Goal: Information Seeking & Learning: Learn about a topic

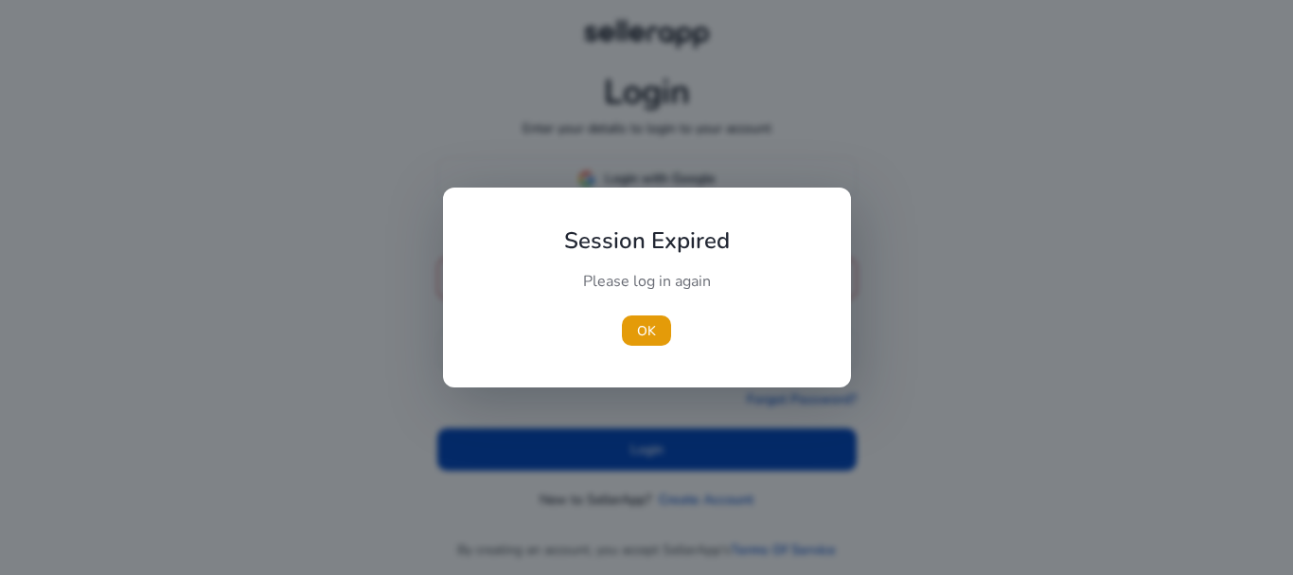
click at [711, 204] on div "Session Expired Please log in again [GEOGRAPHIC_DATA]" at bounding box center [647, 287] width 408 height 200
click at [646, 328] on span "OK" at bounding box center [643, 331] width 19 height 20
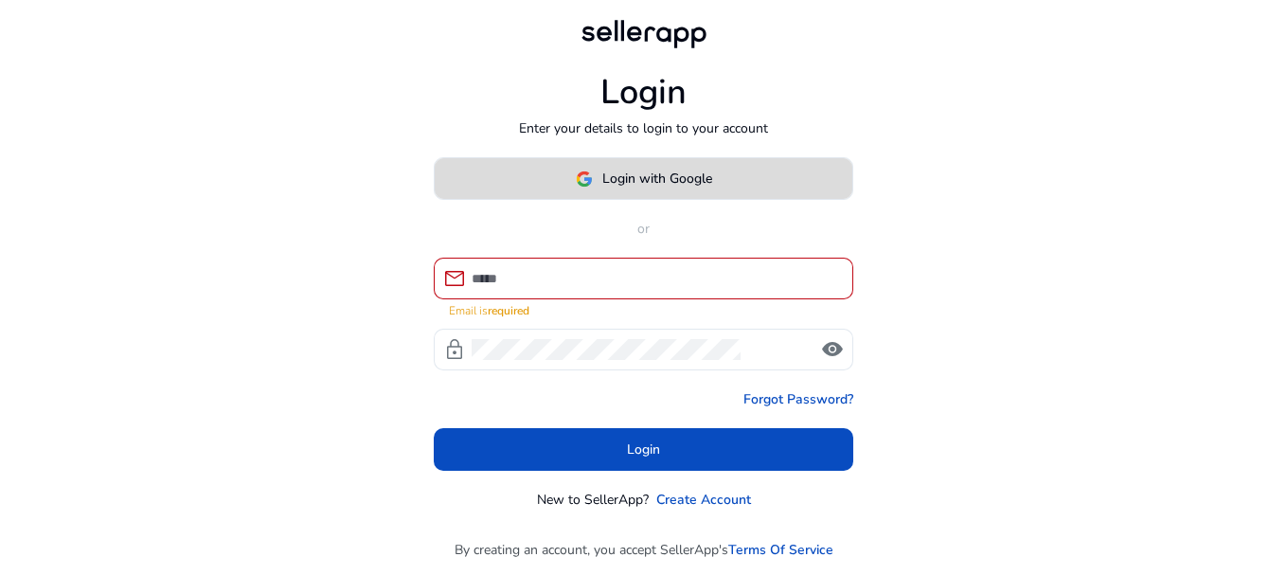
click at [669, 184] on span "Login with Google" at bounding box center [657, 179] width 110 height 20
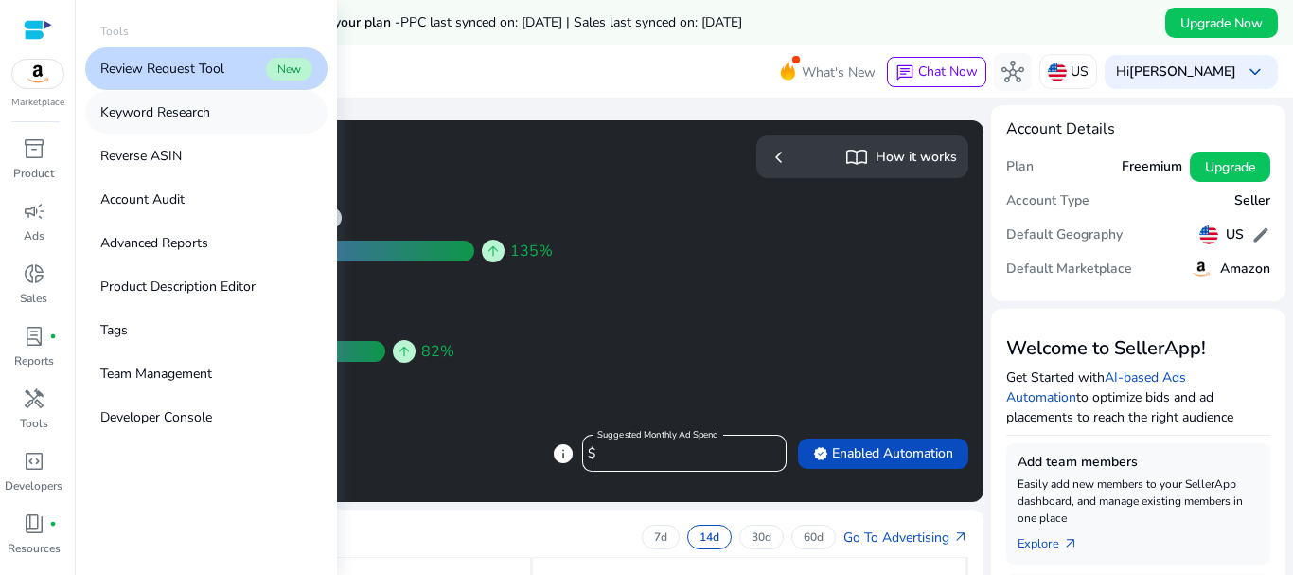
click at [186, 117] on p "Keyword Research" at bounding box center [155, 112] width 110 height 20
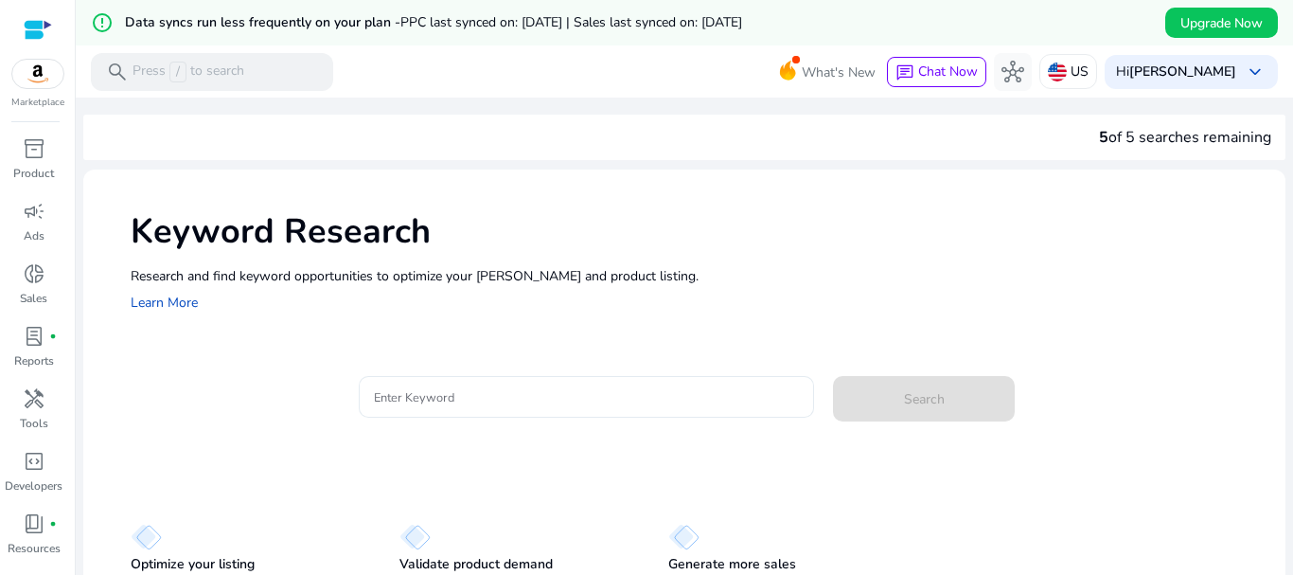
click at [393, 392] on input "Enter Keyword" at bounding box center [587, 396] width 426 height 21
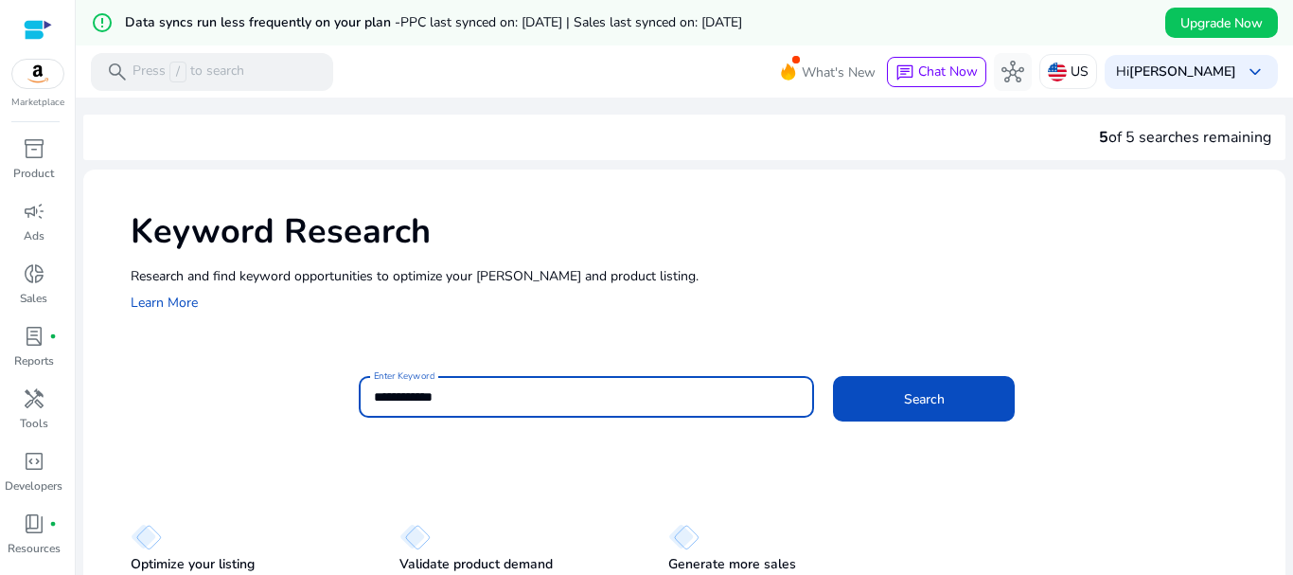
type input "**********"
click at [833, 376] on button "Search" at bounding box center [924, 398] width 182 height 45
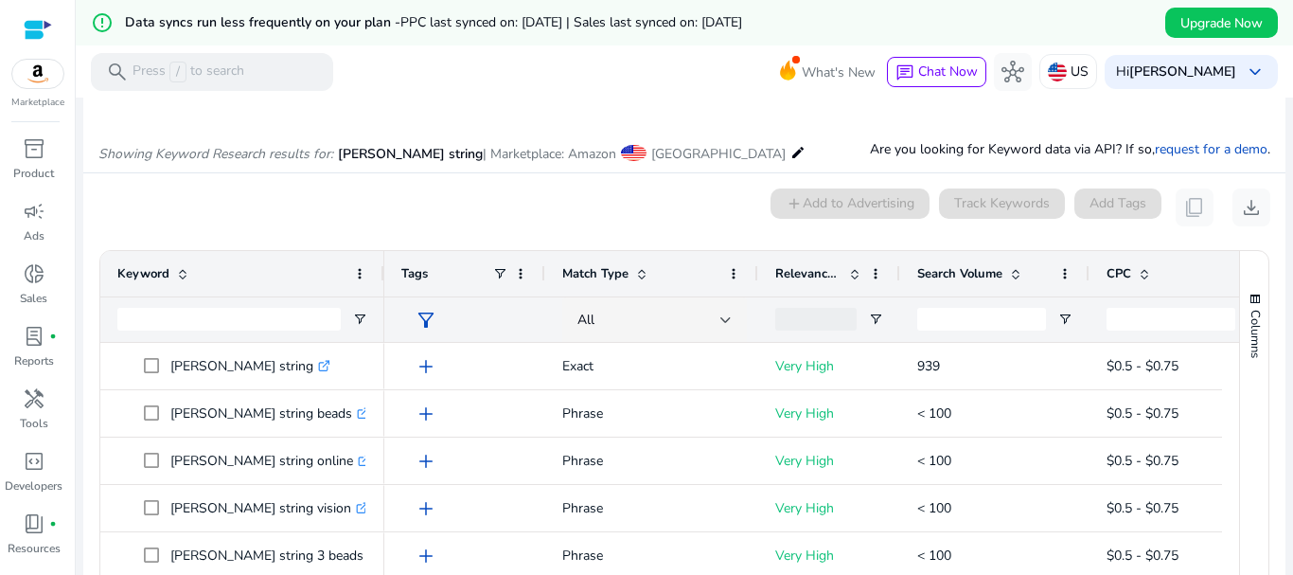
click at [978, 269] on span "Search Volume" at bounding box center [959, 273] width 85 height 17
click at [976, 271] on span "Search Volume" at bounding box center [959, 273] width 85 height 17
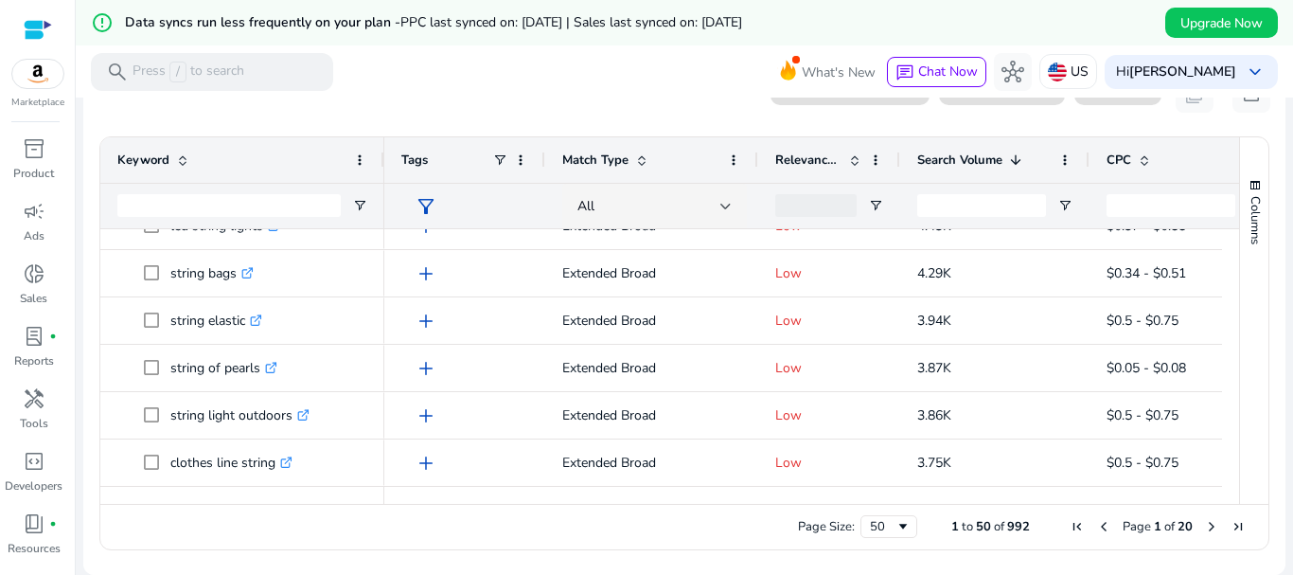
click at [1206, 522] on span "Next Page" at bounding box center [1211, 526] width 15 height 15
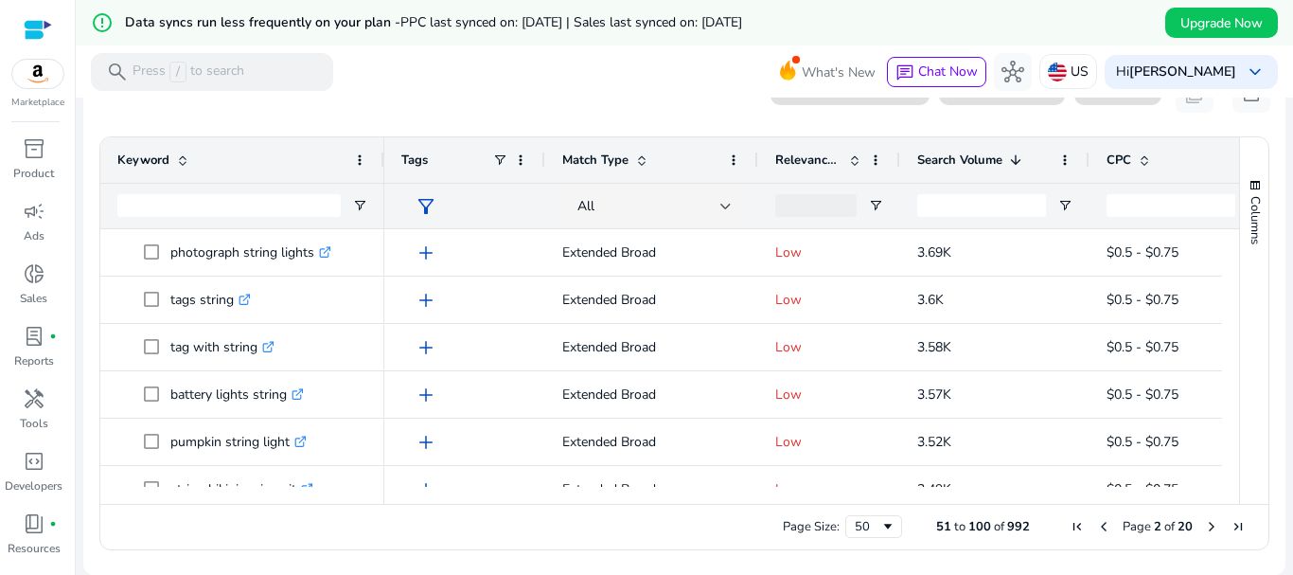
click at [825, 202] on div at bounding box center [815, 205] width 81 height 23
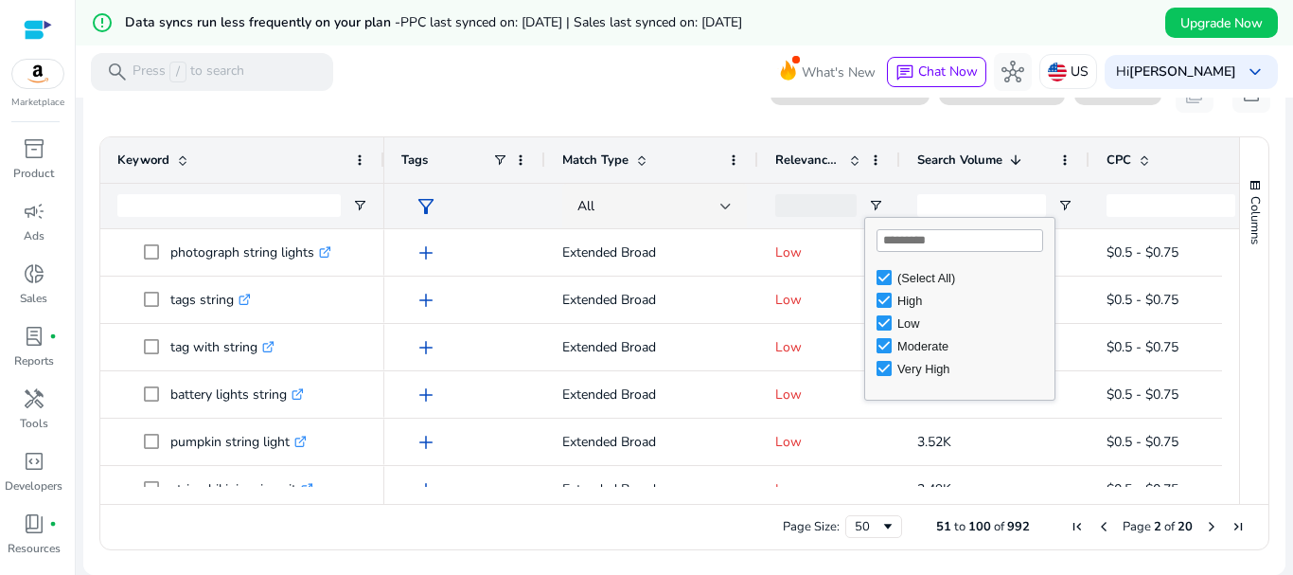
type input "**********"
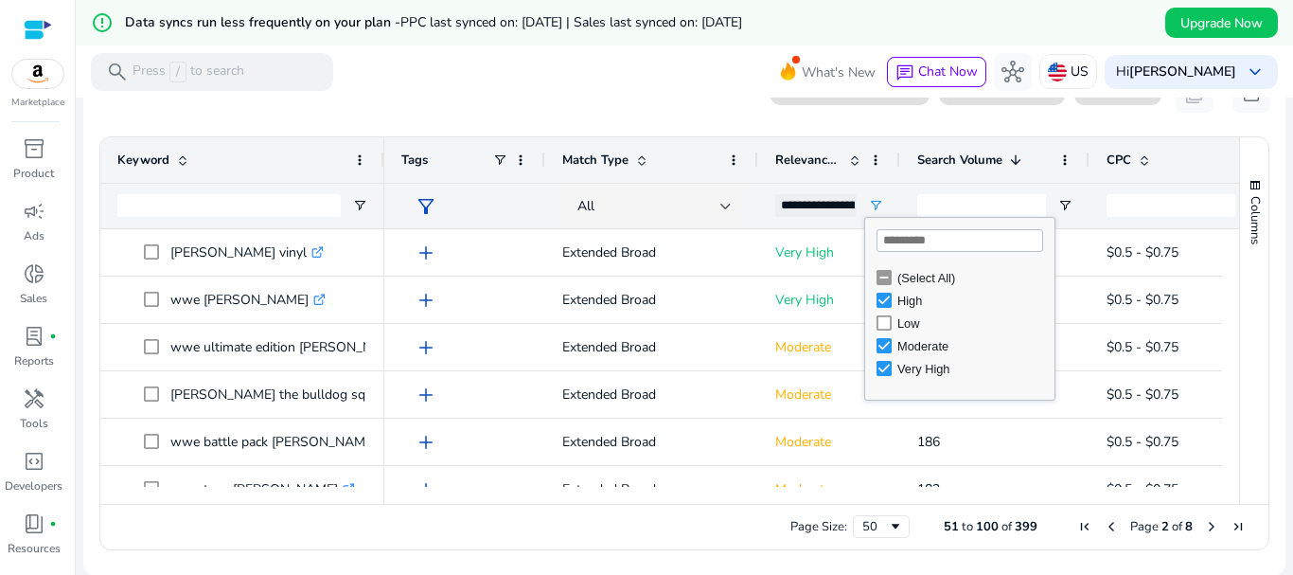
click at [1104, 524] on span "Previous Page" at bounding box center [1111, 526] width 15 height 15
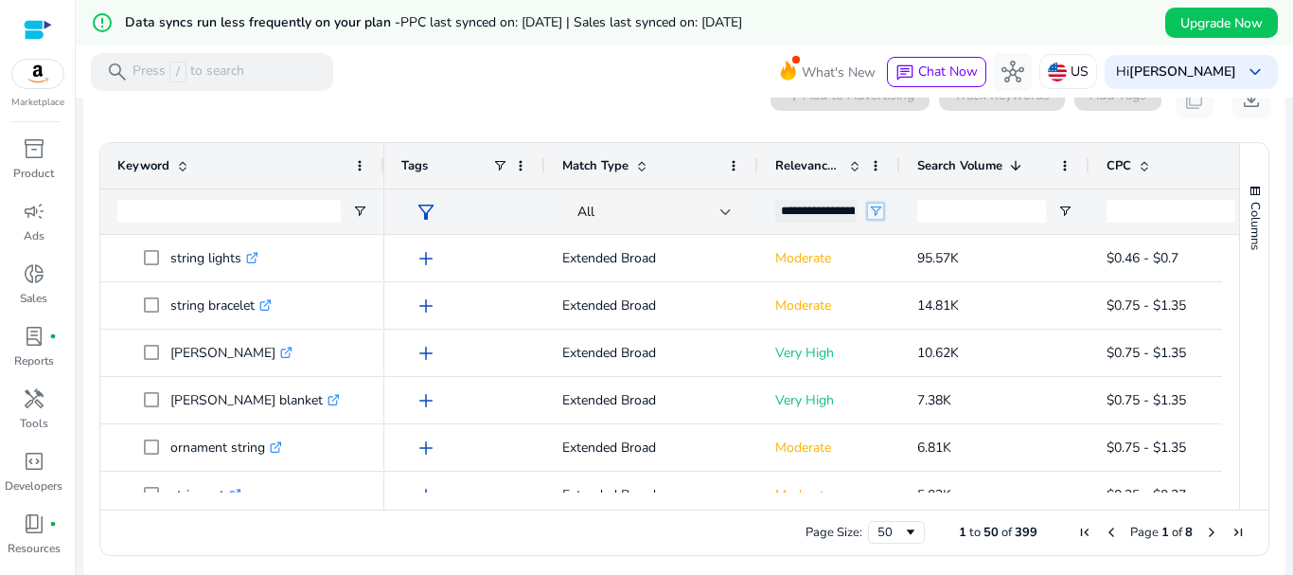
click at [874, 210] on span "Open Filter Menu" at bounding box center [875, 211] width 15 height 15
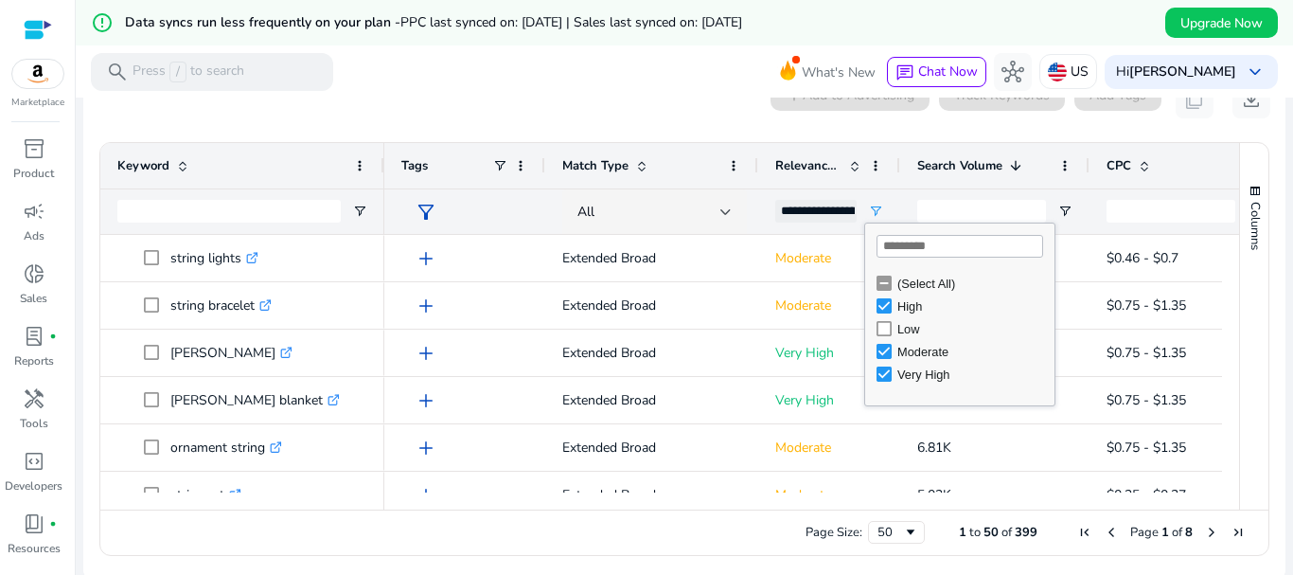
click at [888, 197] on div "**********" at bounding box center [829, 210] width 142 height 45
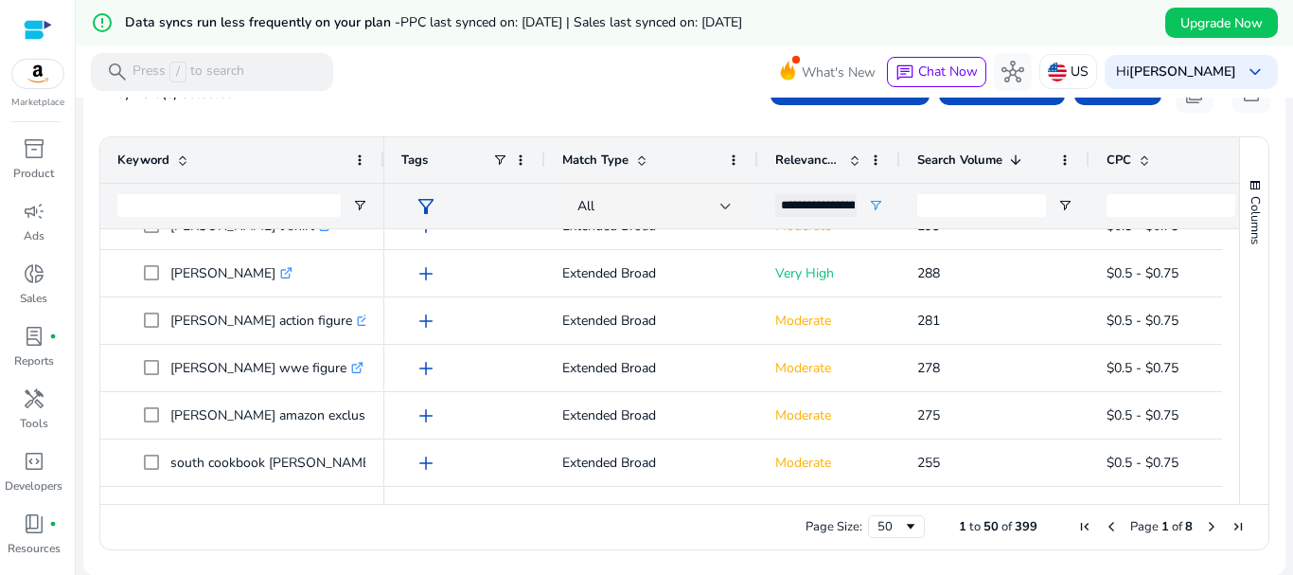
click at [1204, 529] on span "Next Page" at bounding box center [1211, 526] width 15 height 15
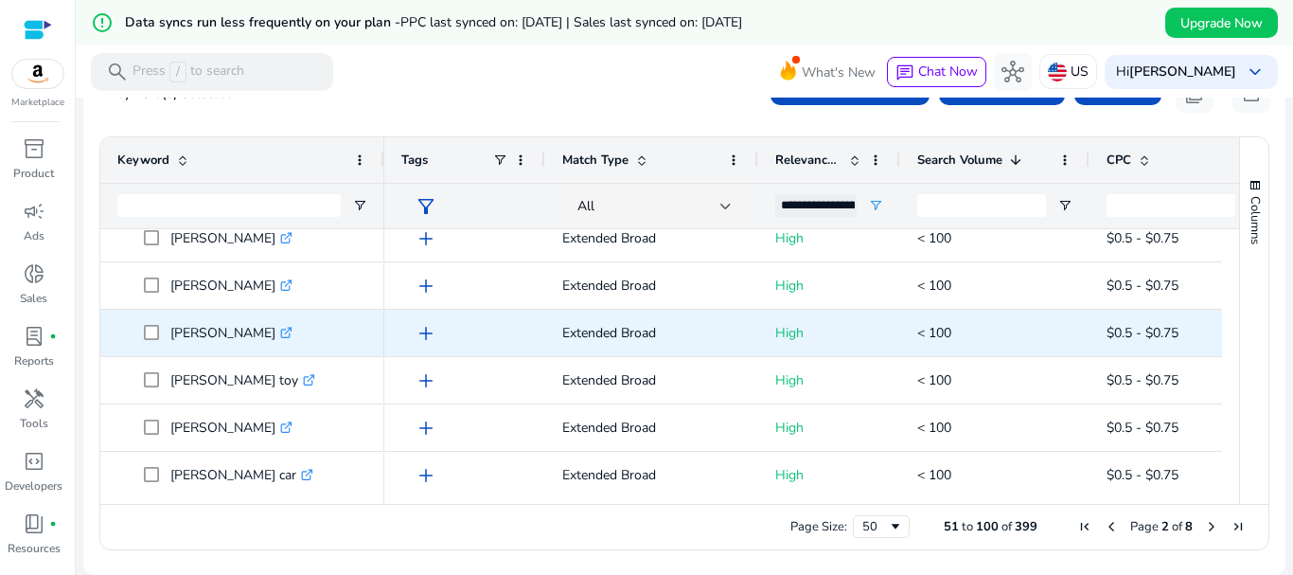
scroll to position [1613, 0]
